Goal: Information Seeking & Learning: Learn about a topic

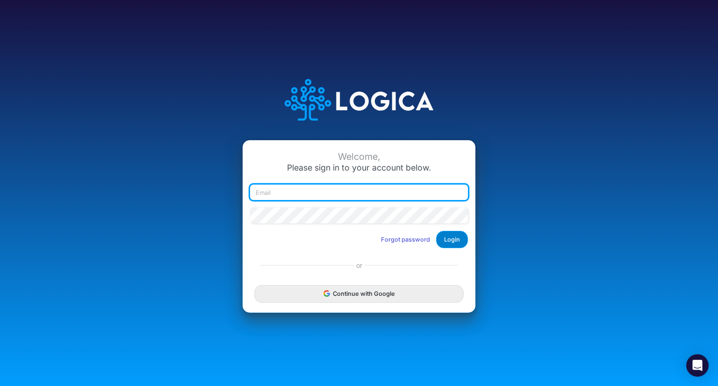
type input "[PERSON_NAME][EMAIL_ADDRESS][DOMAIN_NAME]"
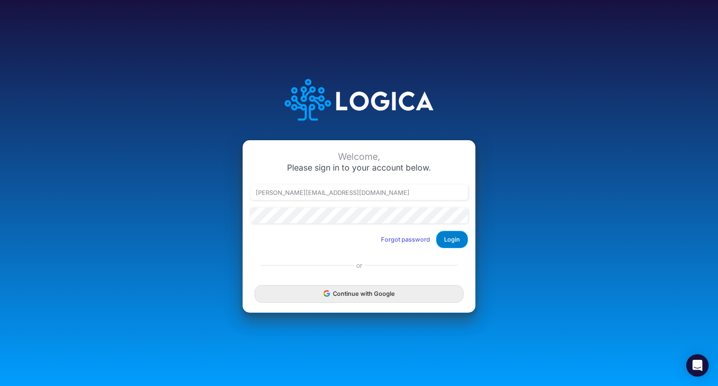
click at [452, 240] on button "Login" at bounding box center [452, 239] width 32 height 17
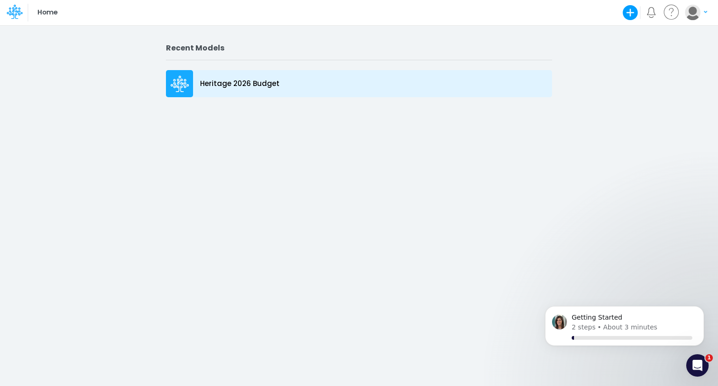
click at [251, 82] on p "Heritage 2026 Budget" at bounding box center [239, 84] width 79 height 11
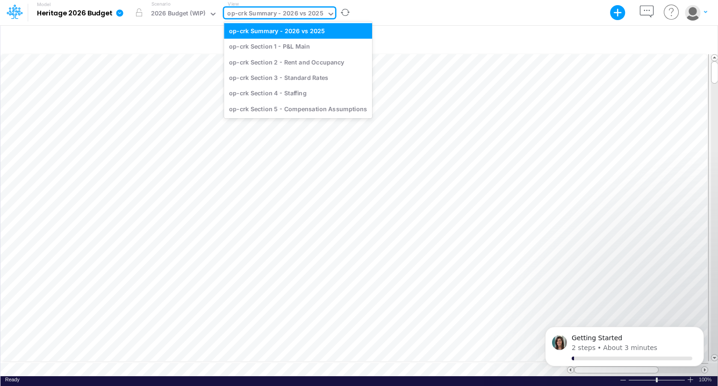
click at [314, 15] on div "op-crk Summary - 2026 vs 2025" at bounding box center [275, 14] width 96 height 11
click at [310, 58] on div "op-crk Section 2 - Rent and Occupancy" at bounding box center [298, 61] width 148 height 15
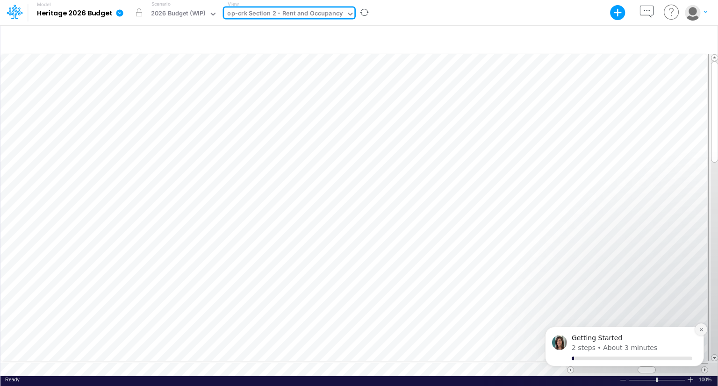
click at [700, 330] on icon "Dismiss notification" at bounding box center [701, 329] width 5 height 5
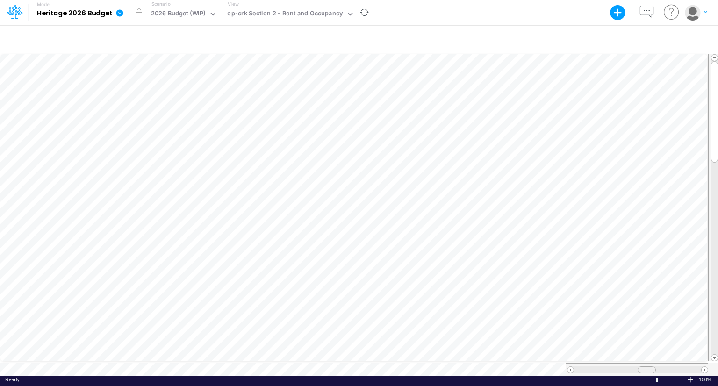
scroll to position [4, 0]
drag, startPoint x: 642, startPoint y: 365, endPoint x: 654, endPoint y: 365, distance: 12.6
click at [654, 366] on div at bounding box center [659, 369] width 18 height 7
drag, startPoint x: 656, startPoint y: 365, endPoint x: 624, endPoint y: 366, distance: 31.3
click at [663, 367] on span at bounding box center [666, 370] width 6 height 6
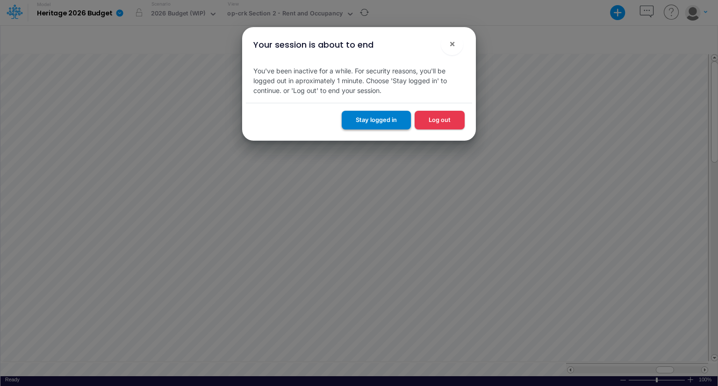
click at [395, 124] on button "Stay logged in" at bounding box center [376, 120] width 69 height 18
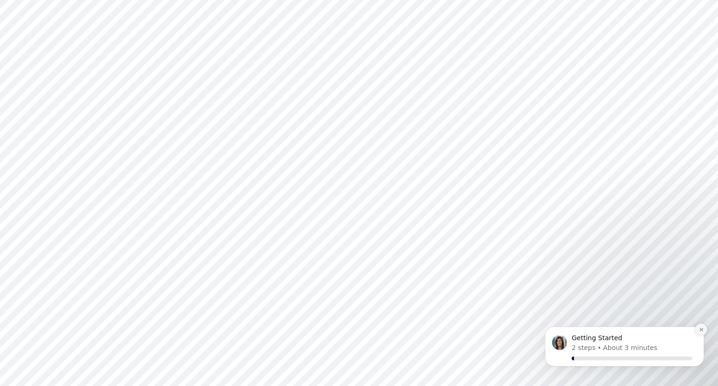
click at [700, 329] on icon "Dismiss notification" at bounding box center [701, 329] width 5 height 5
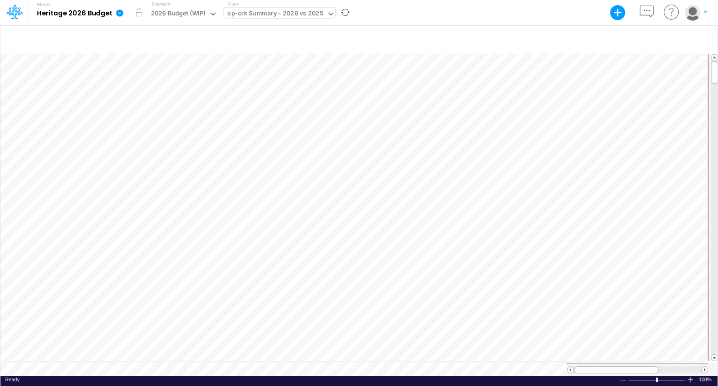
click at [306, 12] on div "op-crk Summary - 2026 vs 2025" at bounding box center [275, 14] width 96 height 11
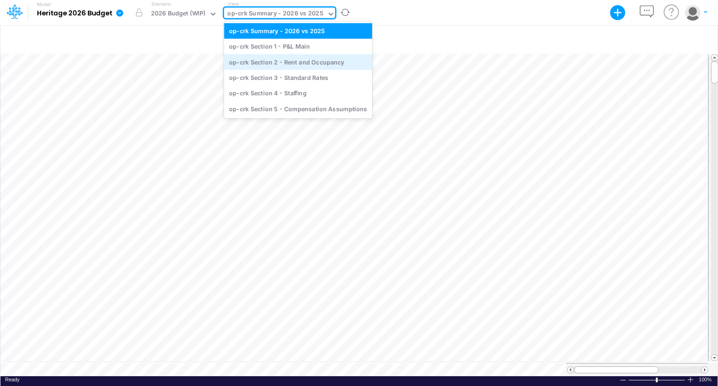
click at [301, 66] on div "op-crk Section 2 - Rent and Occupancy" at bounding box center [298, 61] width 148 height 15
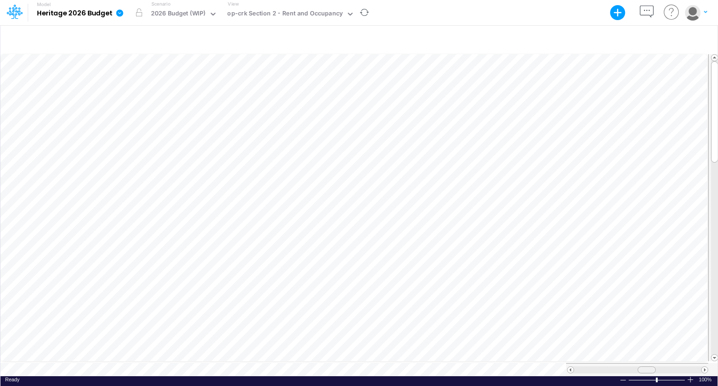
scroll to position [4, 0]
drag, startPoint x: 648, startPoint y: 367, endPoint x: 658, endPoint y: 367, distance: 10.7
click at [658, 367] on span at bounding box center [657, 370] width 6 height 6
drag, startPoint x: 659, startPoint y: 367, endPoint x: 670, endPoint y: 368, distance: 10.3
click at [670, 368] on div at bounding box center [667, 369] width 18 height 7
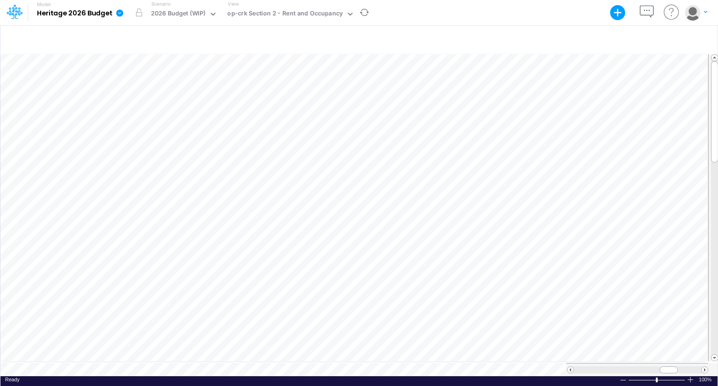
scroll to position [4, 1]
click at [664, 367] on span at bounding box center [667, 370] width 6 height 6
drag, startPoint x: 664, startPoint y: 365, endPoint x: 656, endPoint y: 364, distance: 7.6
click at [656, 367] on span at bounding box center [659, 370] width 6 height 6
click at [670, 367] on div at bounding box center [637, 369] width 127 height 7
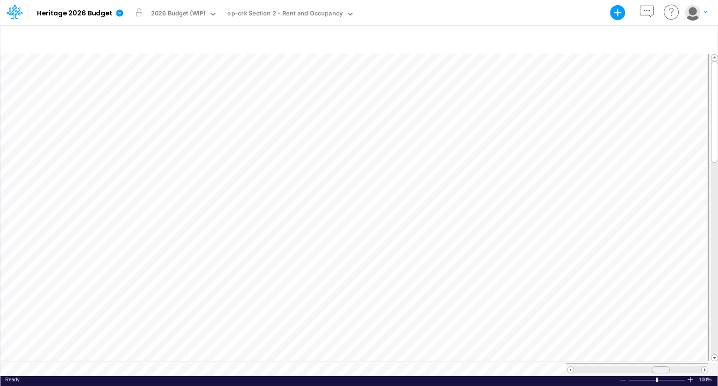
click at [666, 366] on div at bounding box center [660, 369] width 18 height 7
drag, startPoint x: 665, startPoint y: 366, endPoint x: 612, endPoint y: 365, distance: 53.7
click at [612, 366] on div at bounding box center [608, 369] width 18 height 7
drag, startPoint x: 648, startPoint y: 364, endPoint x: 657, endPoint y: 364, distance: 8.4
click at [657, 367] on span at bounding box center [654, 370] width 6 height 6
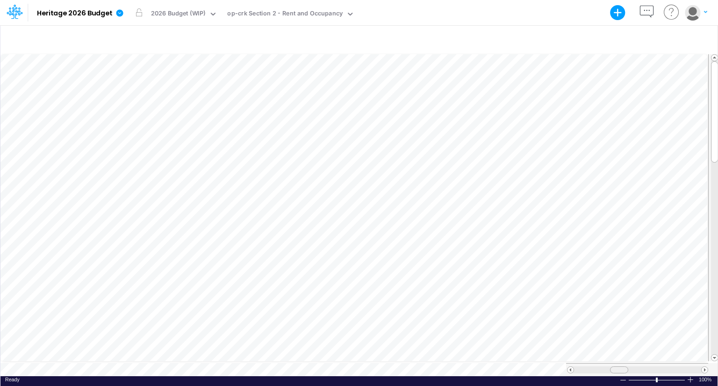
drag, startPoint x: 662, startPoint y: 366, endPoint x: 625, endPoint y: 366, distance: 36.9
click at [625, 366] on div at bounding box center [619, 369] width 18 height 7
click at [570, 367] on span at bounding box center [570, 370] width 6 height 6
click at [705, 367] on span at bounding box center [704, 370] width 6 height 6
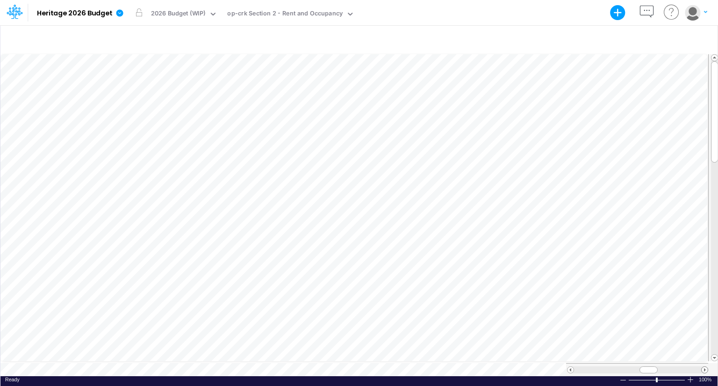
click at [702, 367] on span at bounding box center [704, 370] width 6 height 6
drag, startPoint x: 655, startPoint y: 366, endPoint x: 618, endPoint y: 364, distance: 37.0
click at [618, 367] on span at bounding box center [617, 370] width 6 height 6
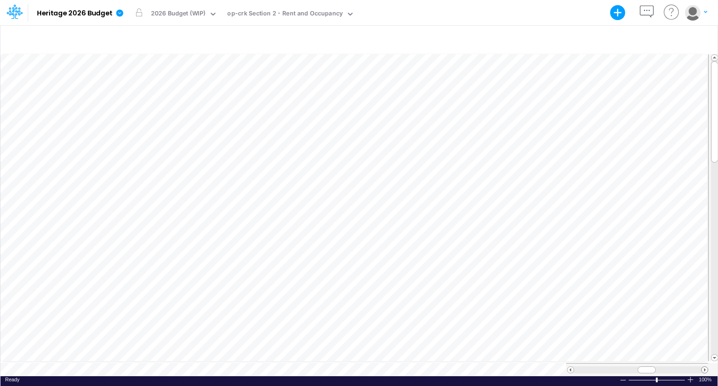
click at [704, 367] on span at bounding box center [704, 370] width 6 height 6
drag, startPoint x: 649, startPoint y: 367, endPoint x: 634, endPoint y: 365, distance: 15.0
click at [634, 367] on span at bounding box center [633, 370] width 6 height 6
click at [704, 367] on span at bounding box center [704, 370] width 6 height 6
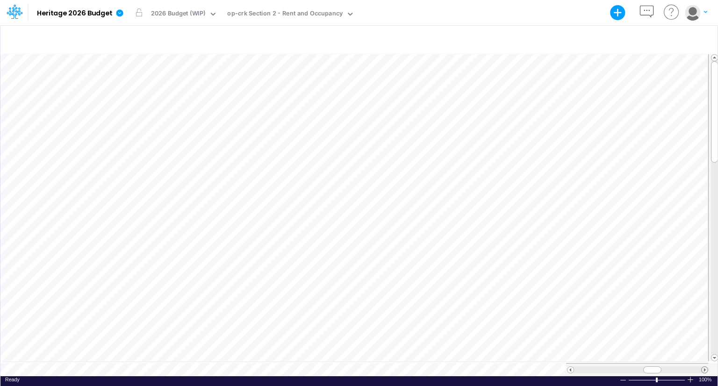
click at [704, 367] on span at bounding box center [704, 370] width 6 height 6
click at [571, 367] on span at bounding box center [570, 370] width 6 height 6
click at [701, 367] on span at bounding box center [704, 370] width 6 height 6
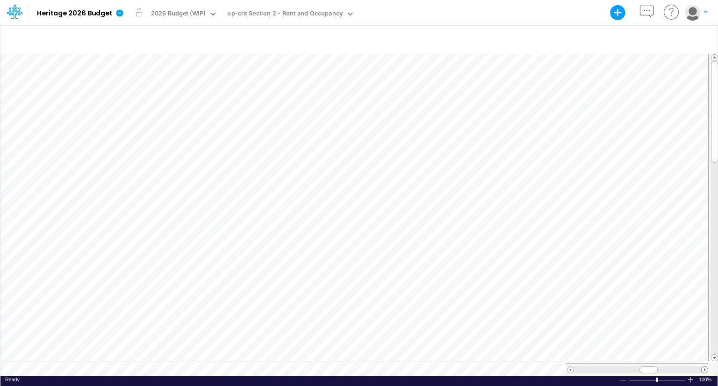
click at [701, 367] on span at bounding box center [704, 370] width 6 height 6
click at [315, 10] on div "op-crk Section 2 - Rent and Occupancy" at bounding box center [284, 14] width 115 height 11
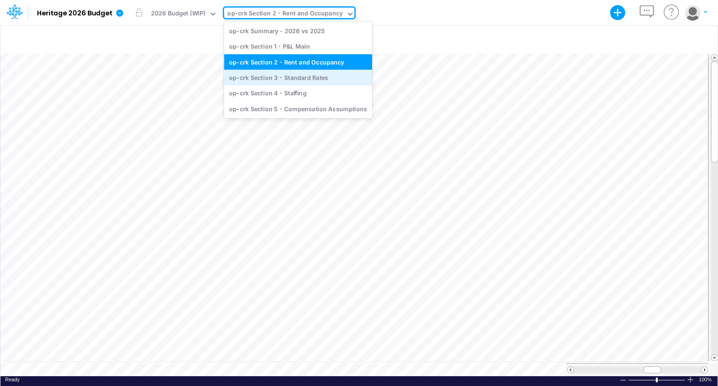
click at [310, 75] on div "op-crk Section 3 - Standard Rates" at bounding box center [298, 77] width 148 height 15
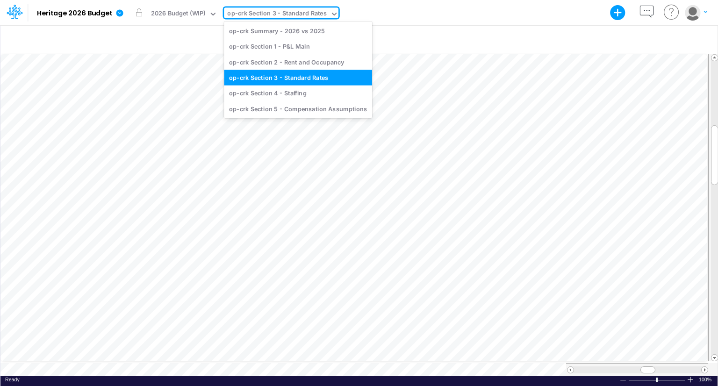
click at [271, 16] on div "op-crk Section 3 - Standard Rates" at bounding box center [276, 14] width 99 height 11
click at [267, 65] on div "op-crk Section 2 - Rent and Occupancy" at bounding box center [298, 61] width 148 height 15
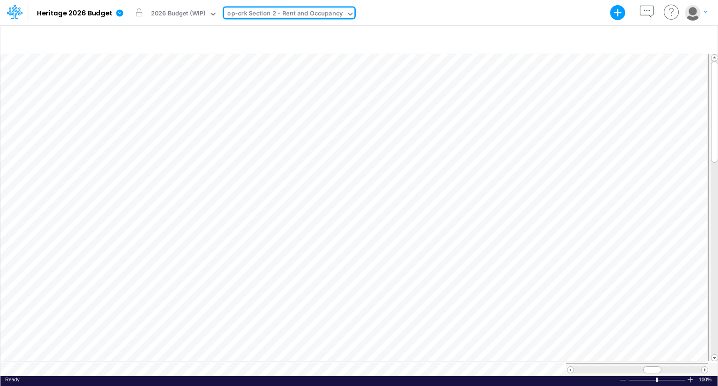
click at [252, 14] on div "op-crk Section 2 - Rent and Occupancy" at bounding box center [284, 14] width 115 height 11
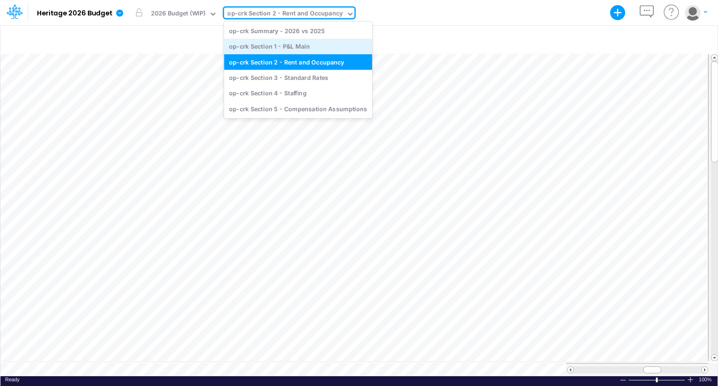
click at [277, 43] on div "op-crk Section 1 - P&L Main" at bounding box center [298, 46] width 148 height 15
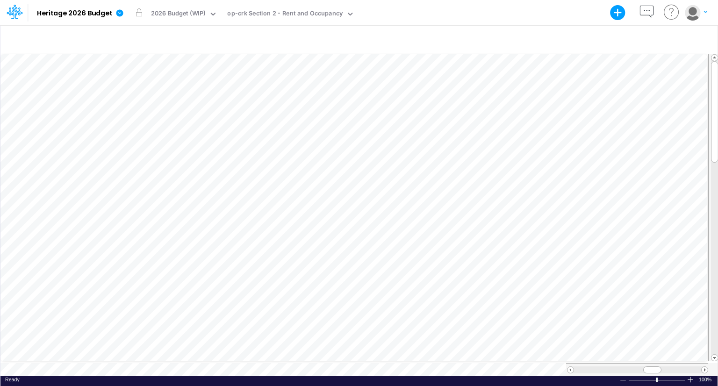
scroll to position [4, 1]
click at [643, 366] on div at bounding box center [651, 369] width 18 height 7
drag, startPoint x: 714, startPoint y: 103, endPoint x: 714, endPoint y: 82, distance: 21.0
click at [714, 82] on div at bounding box center [714, 111] width 7 height 101
drag, startPoint x: 714, startPoint y: 82, endPoint x: 714, endPoint y: 73, distance: 8.4
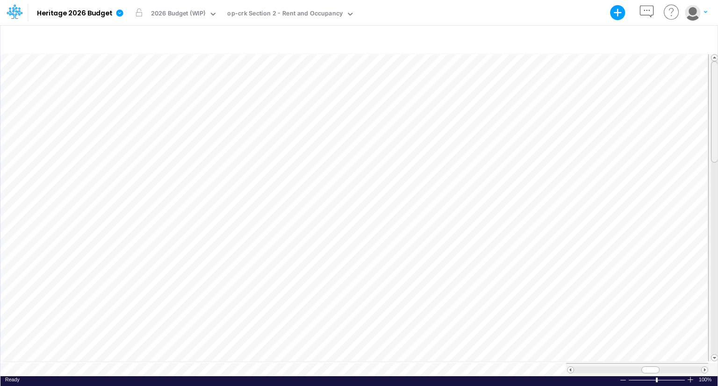
click at [714, 73] on div at bounding box center [714, 111] width 7 height 101
drag, startPoint x: 650, startPoint y: 367, endPoint x: 663, endPoint y: 366, distance: 13.6
click at [663, 367] on span at bounding box center [663, 370] width 6 height 6
drag, startPoint x: 716, startPoint y: 88, endPoint x: 717, endPoint y: 75, distance: 13.6
click at [717, 75] on div "+ - Created with Highcharts 10.3.2 Paste Cut Copy AutoFill 29 Ready 100% Sum: n…" at bounding box center [359, 205] width 718 height 361
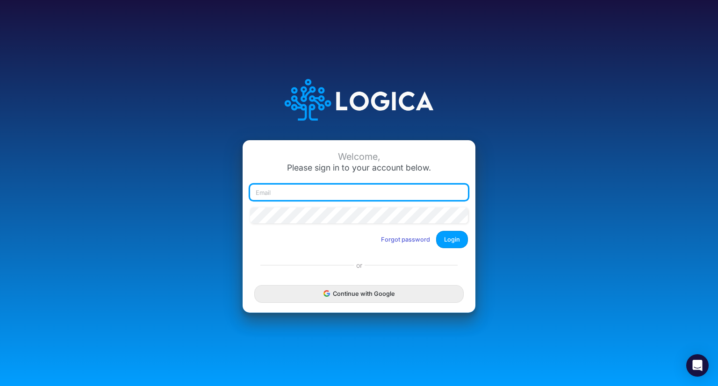
type input "[PERSON_NAME][EMAIL_ADDRESS][DOMAIN_NAME]"
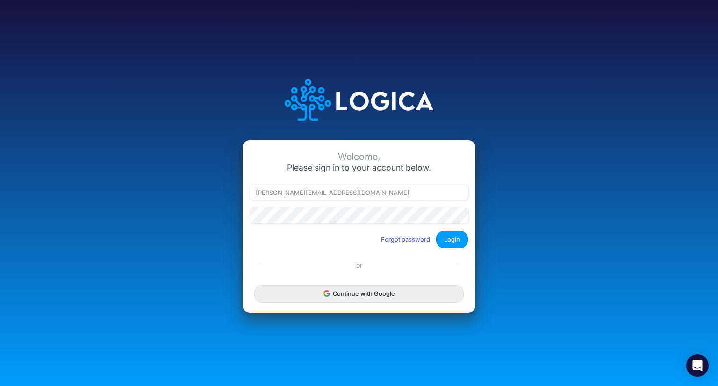
click at [688, 230] on div "Welcome, Please sign in to your account below. blair.freshwater@heritage-commun…" at bounding box center [359, 193] width 718 height 386
